Goal: Task Accomplishment & Management: Complete application form

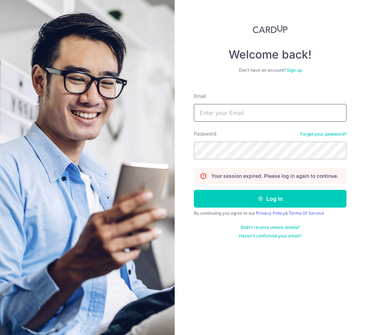
click at [246, 107] on input "Email" at bounding box center [270, 113] width 153 height 18
type input "[EMAIL_ADDRESS][DOMAIN_NAME]"
click at [194, 190] on button "Log in" at bounding box center [270, 199] width 153 height 18
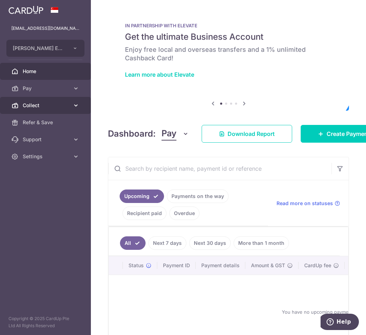
click at [75, 103] on icon at bounding box center [75, 105] width 7 height 7
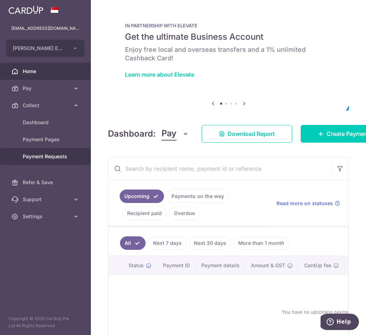
click at [45, 157] on span "Payment Requests" at bounding box center [46, 156] width 47 height 7
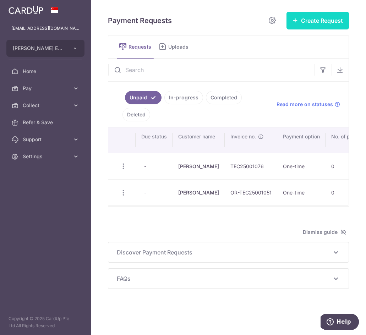
click at [308, 25] on button "Create Request" at bounding box center [318, 21] width 62 height 18
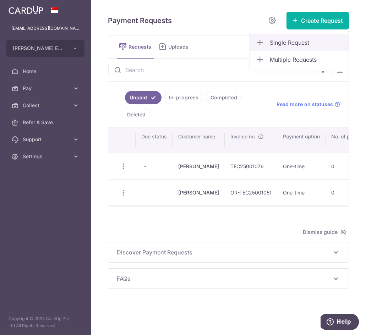
click at [283, 46] on span "Single Request" at bounding box center [306, 42] width 73 height 9
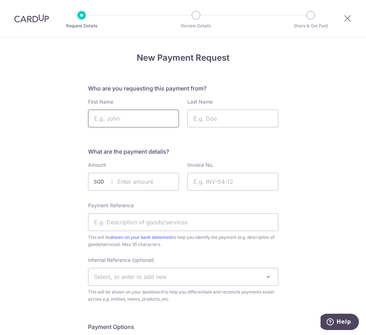
drag, startPoint x: 120, startPoint y: 116, endPoint x: 187, endPoint y: 65, distance: 84.6
click at [120, 116] on input "First Name" at bounding box center [133, 119] width 91 height 18
type input "Alexis"
type input "A"
type input "Song"
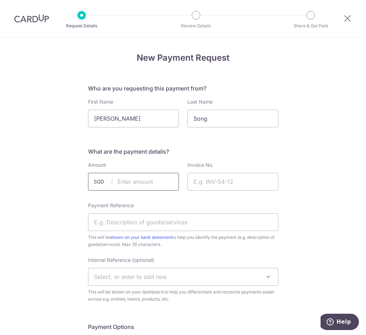
click at [133, 187] on input "text" at bounding box center [133, 182] width 91 height 18
type input "25.07"
click at [244, 187] on input "Invoice No." at bounding box center [232, 182] width 91 height 18
paste input "TEC25-003401"
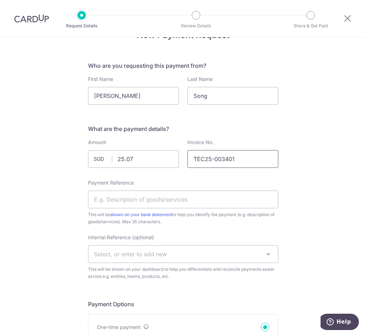
scroll to position [36, 0]
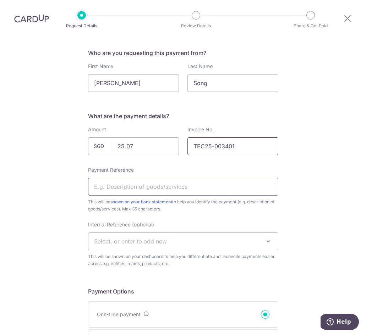
type input "TEC25-003401"
click at [222, 188] on input "Payment Reference" at bounding box center [183, 187] width 190 height 18
type input "Solutions"
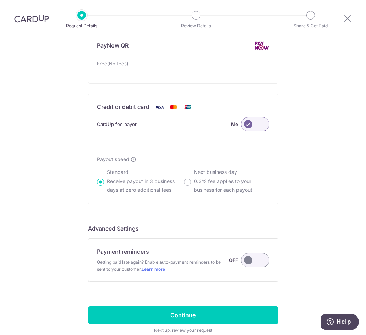
scroll to position [467, 0]
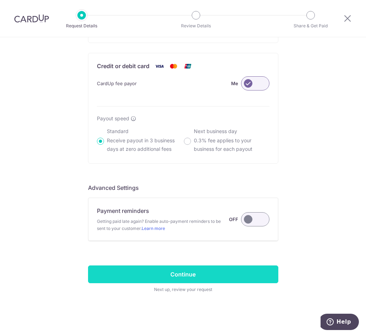
click at [221, 277] on input "Continue" at bounding box center [183, 275] width 190 height 18
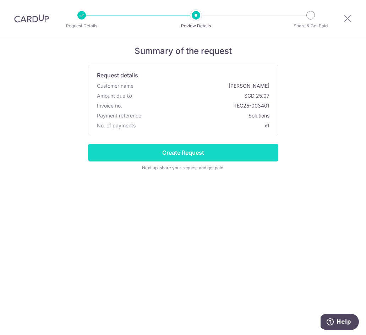
click at [177, 154] on input "Create Request" at bounding box center [183, 153] width 190 height 18
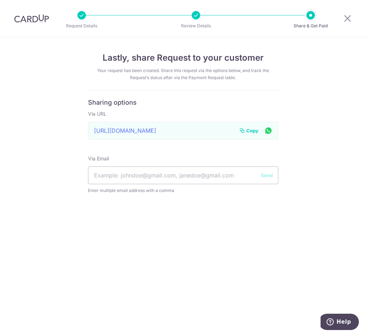
click at [249, 130] on span "Copy" at bounding box center [252, 130] width 12 height 7
